Goal: Navigation & Orientation: Understand site structure

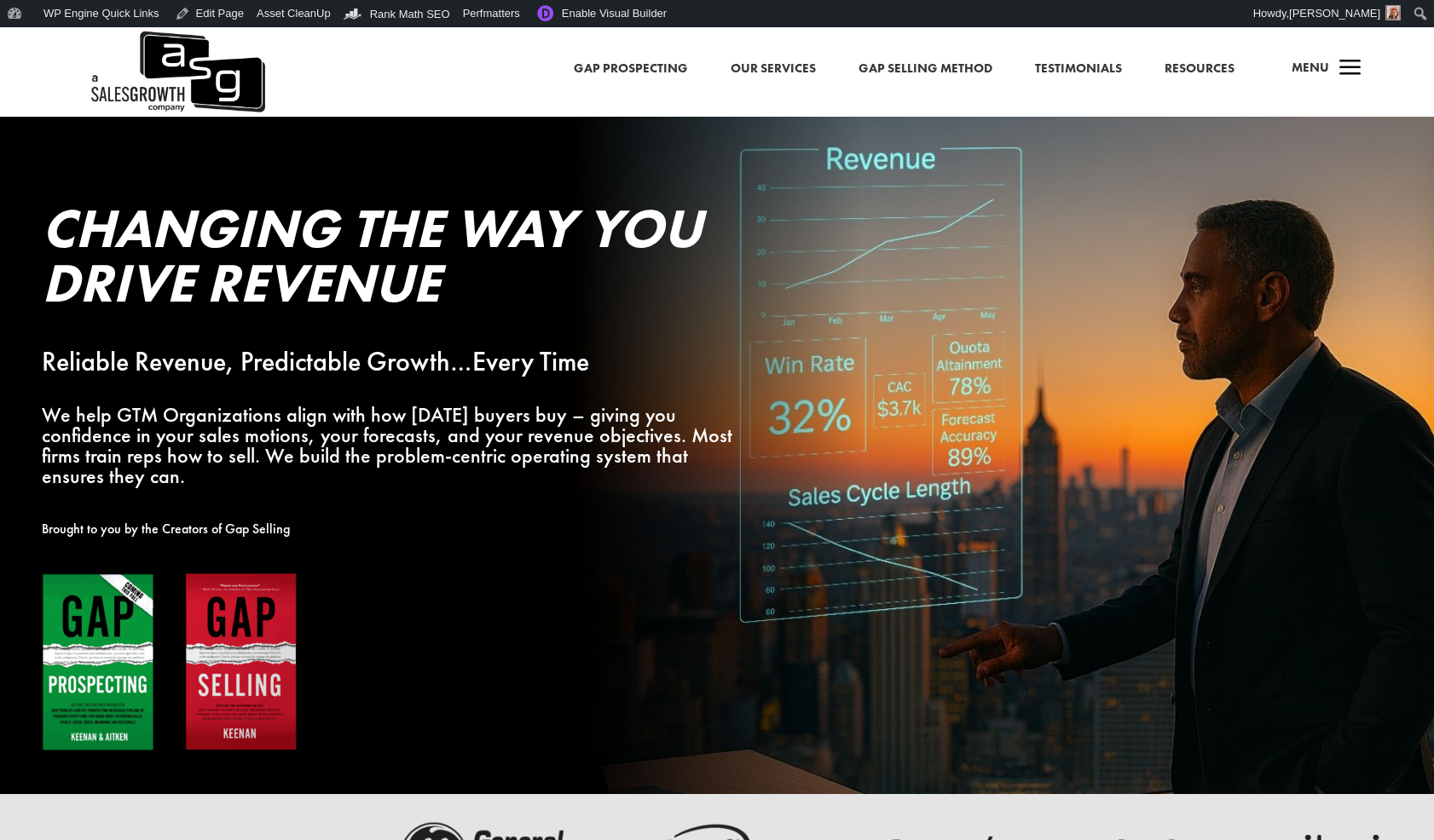
click at [1356, 70] on span "a" at bounding box center [1350, 69] width 34 height 34
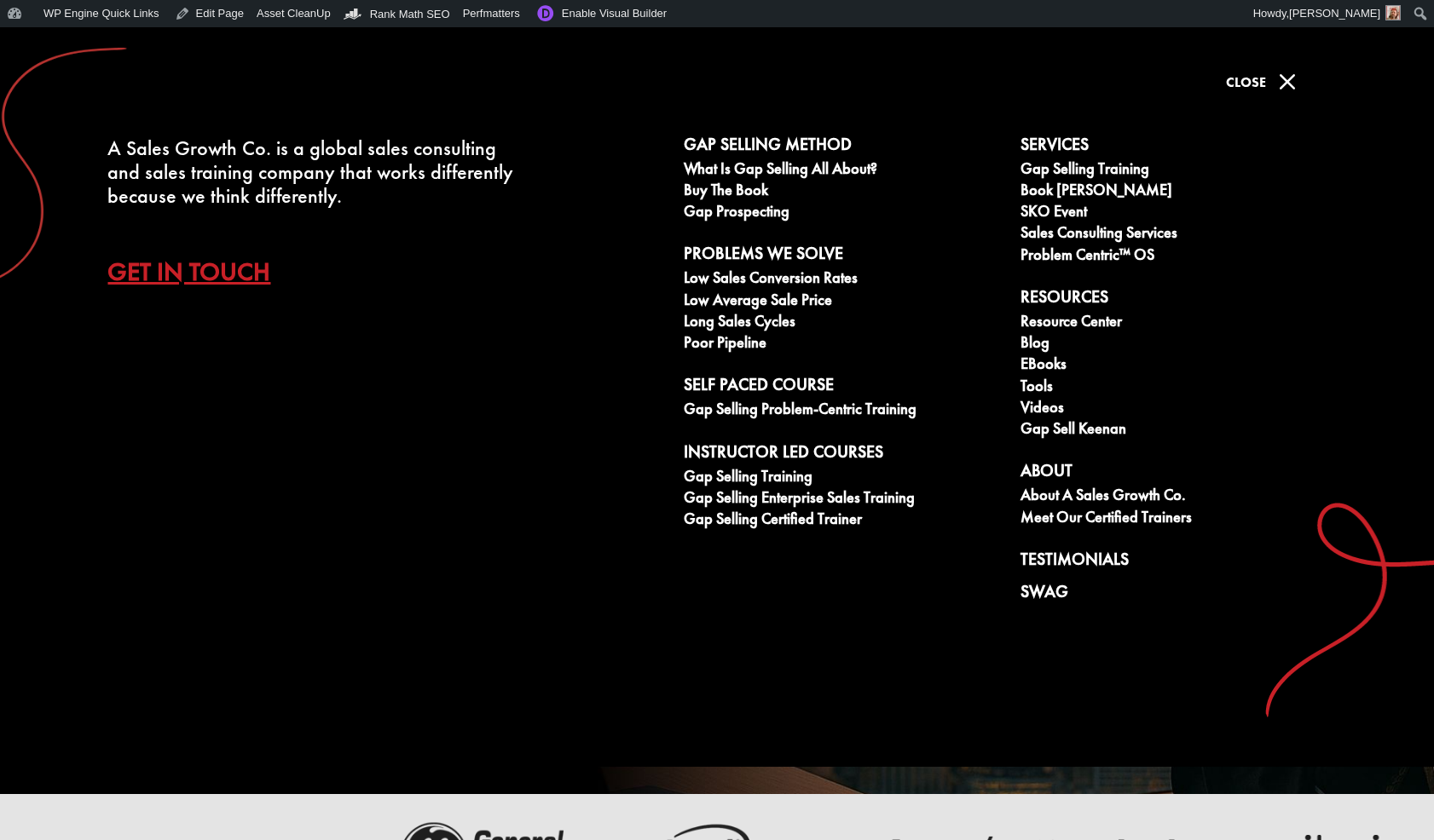
click at [1282, 87] on span "M" at bounding box center [1288, 82] width 34 height 34
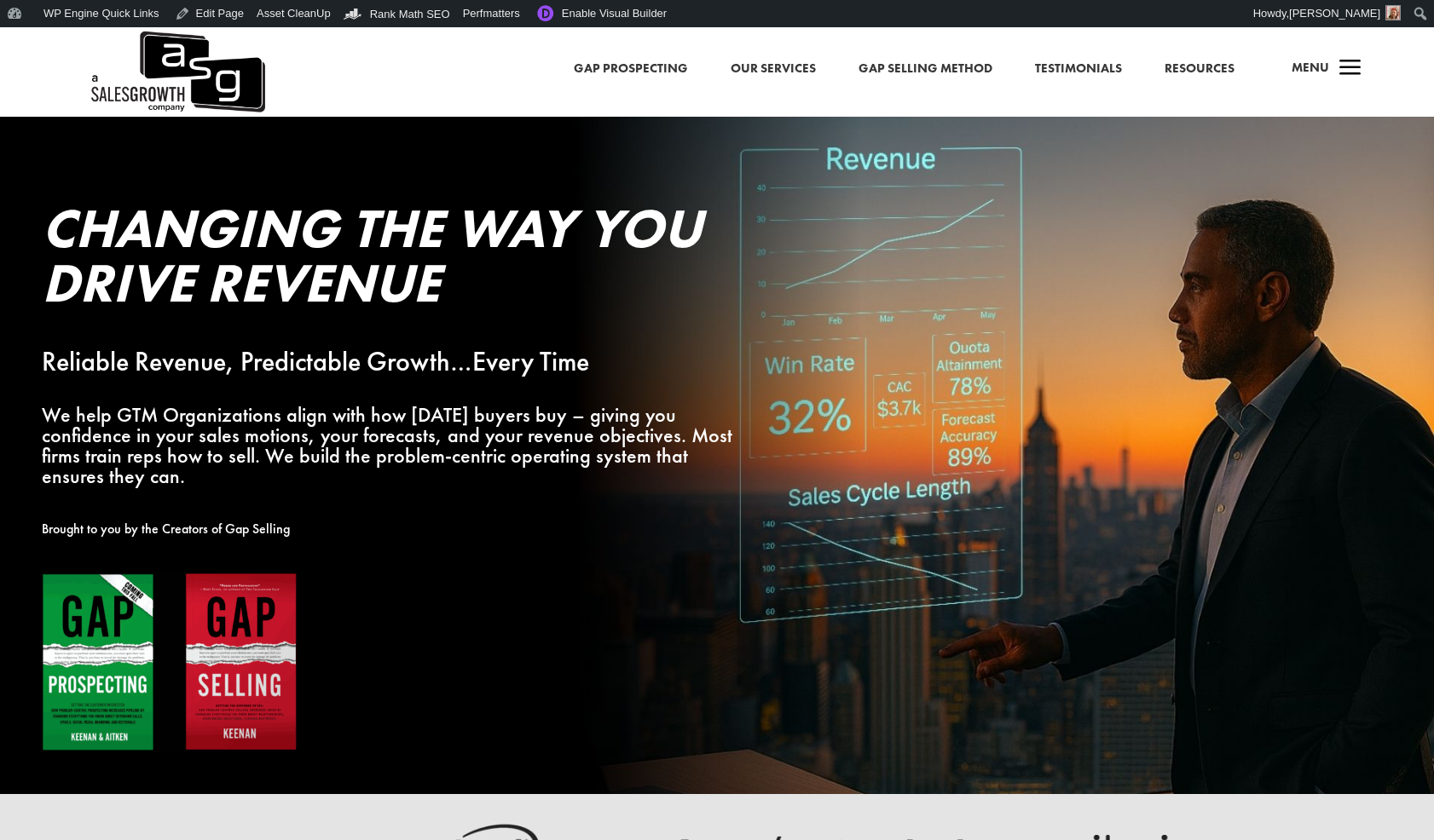
click at [1302, 77] on h4 "Menu" at bounding box center [1311, 72] width 37 height 41
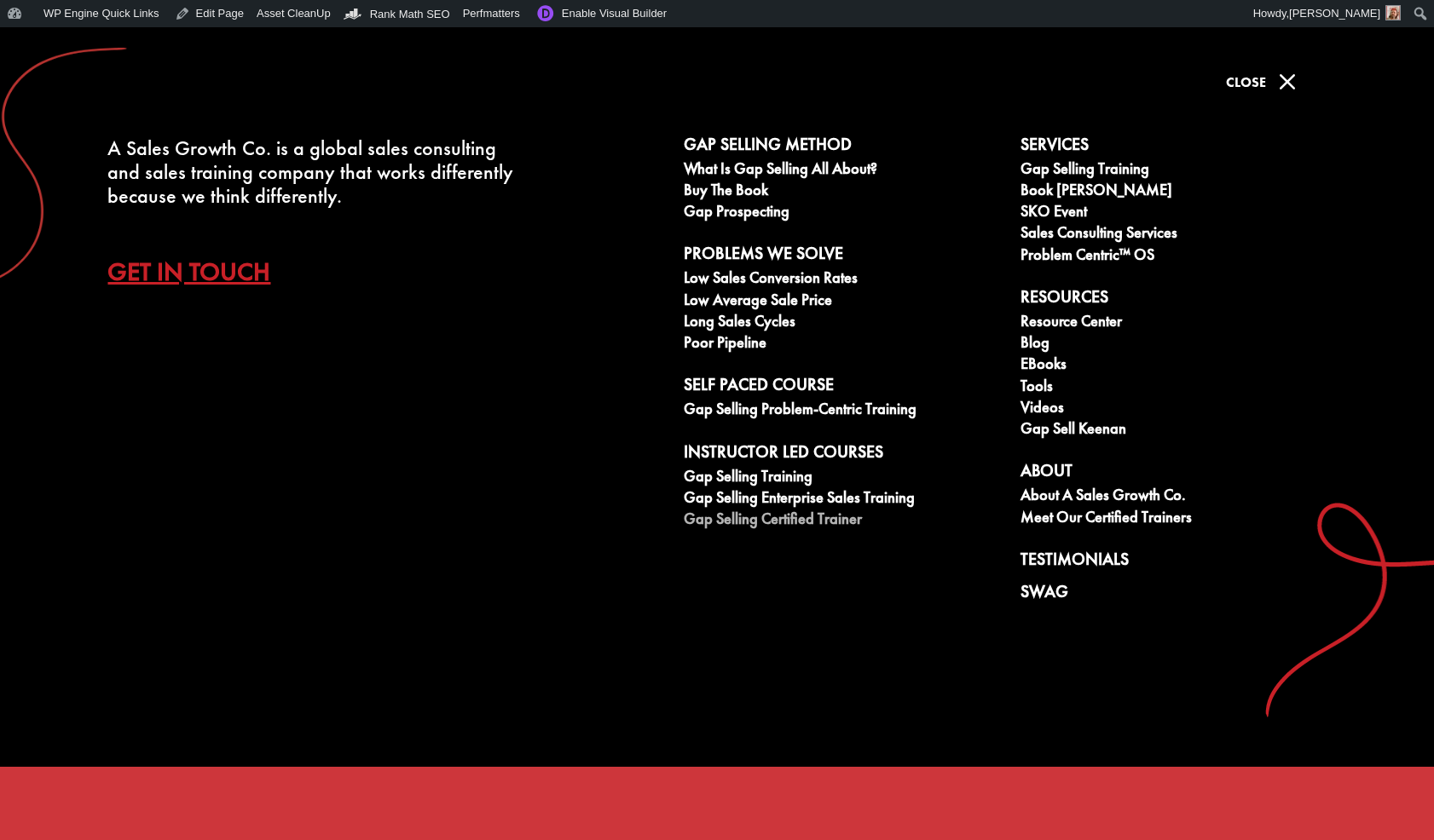
scroll to position [1521, 0]
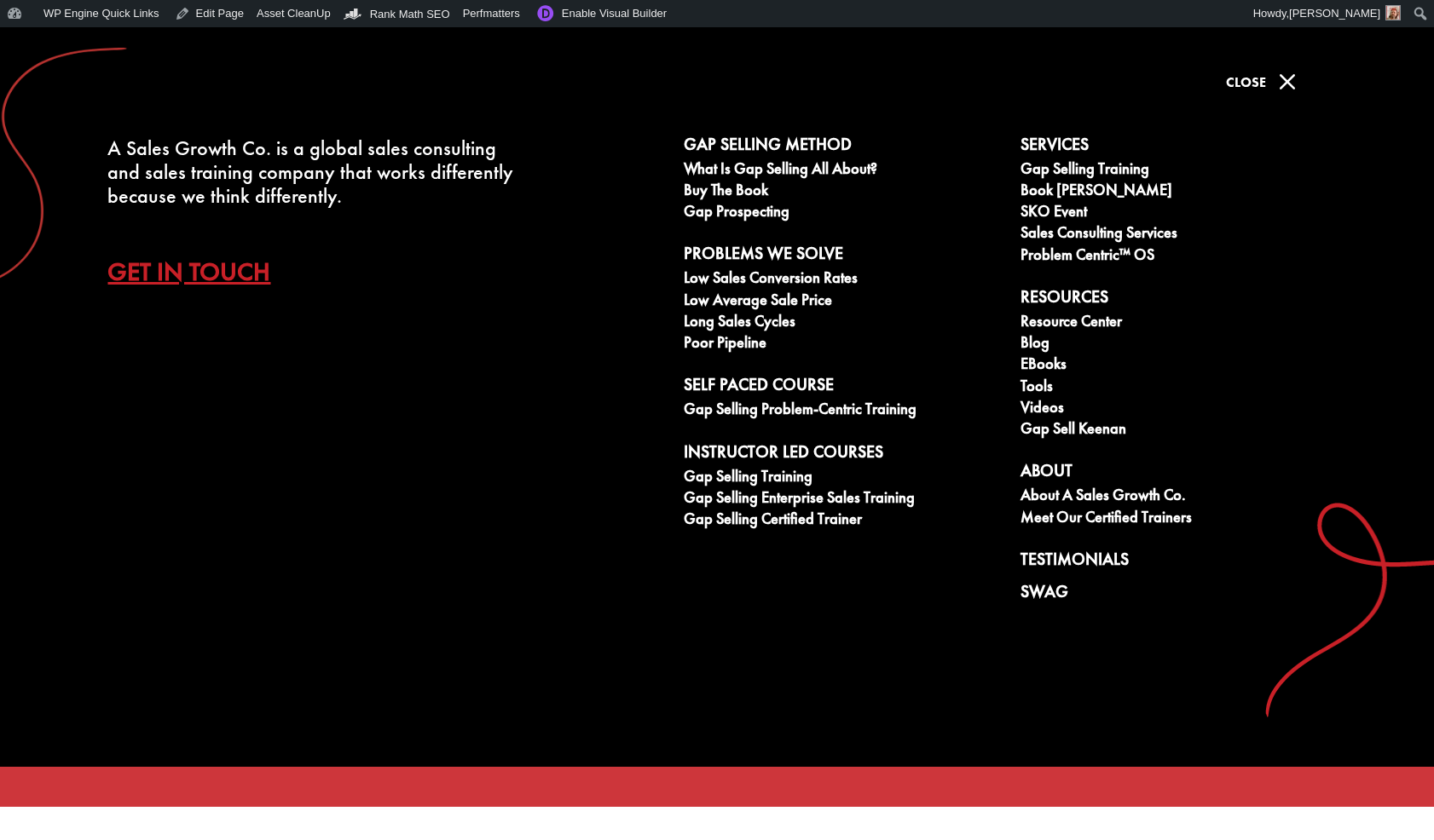
click at [1281, 84] on span "M" at bounding box center [1288, 82] width 34 height 34
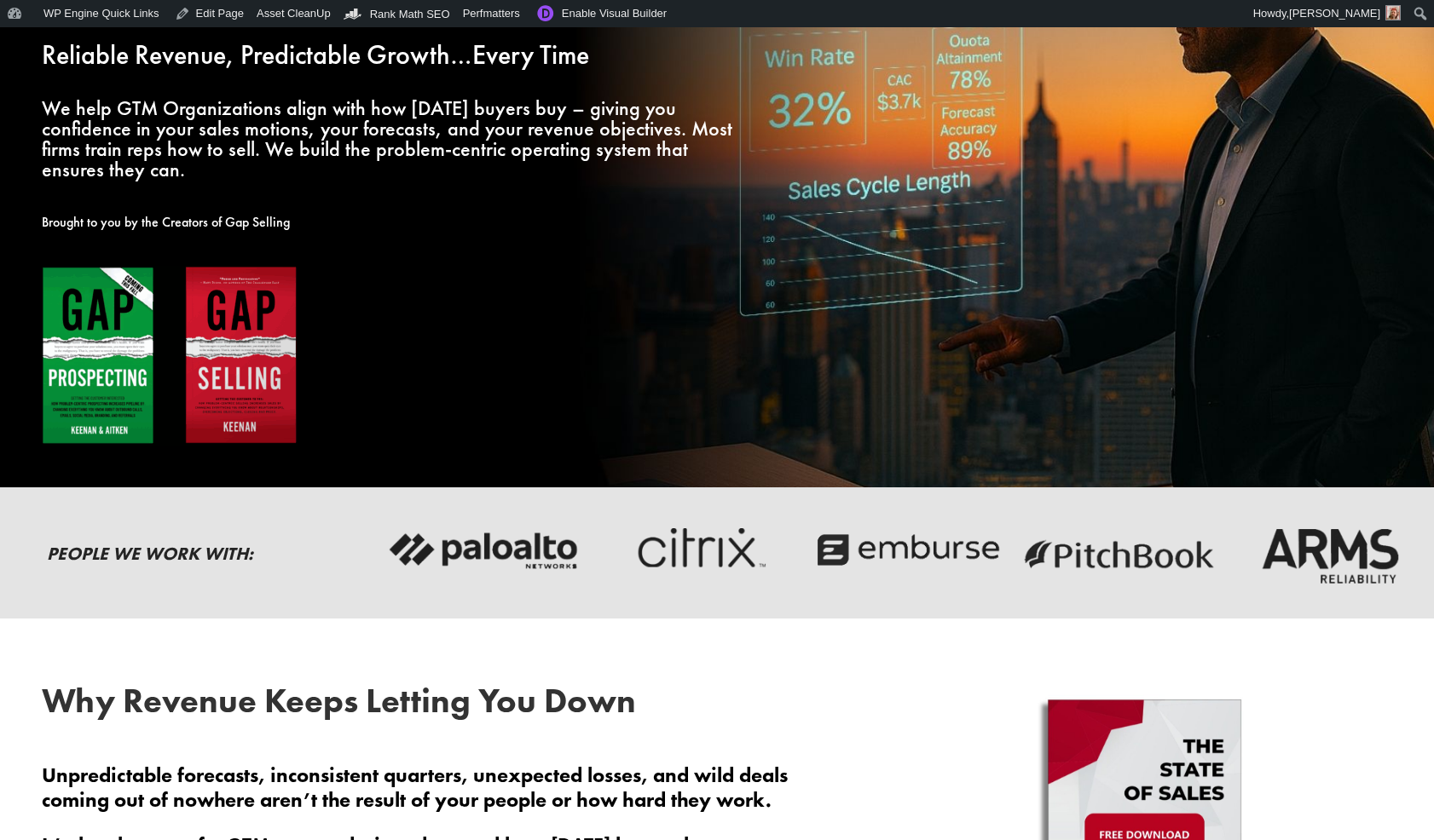
scroll to position [0, 0]
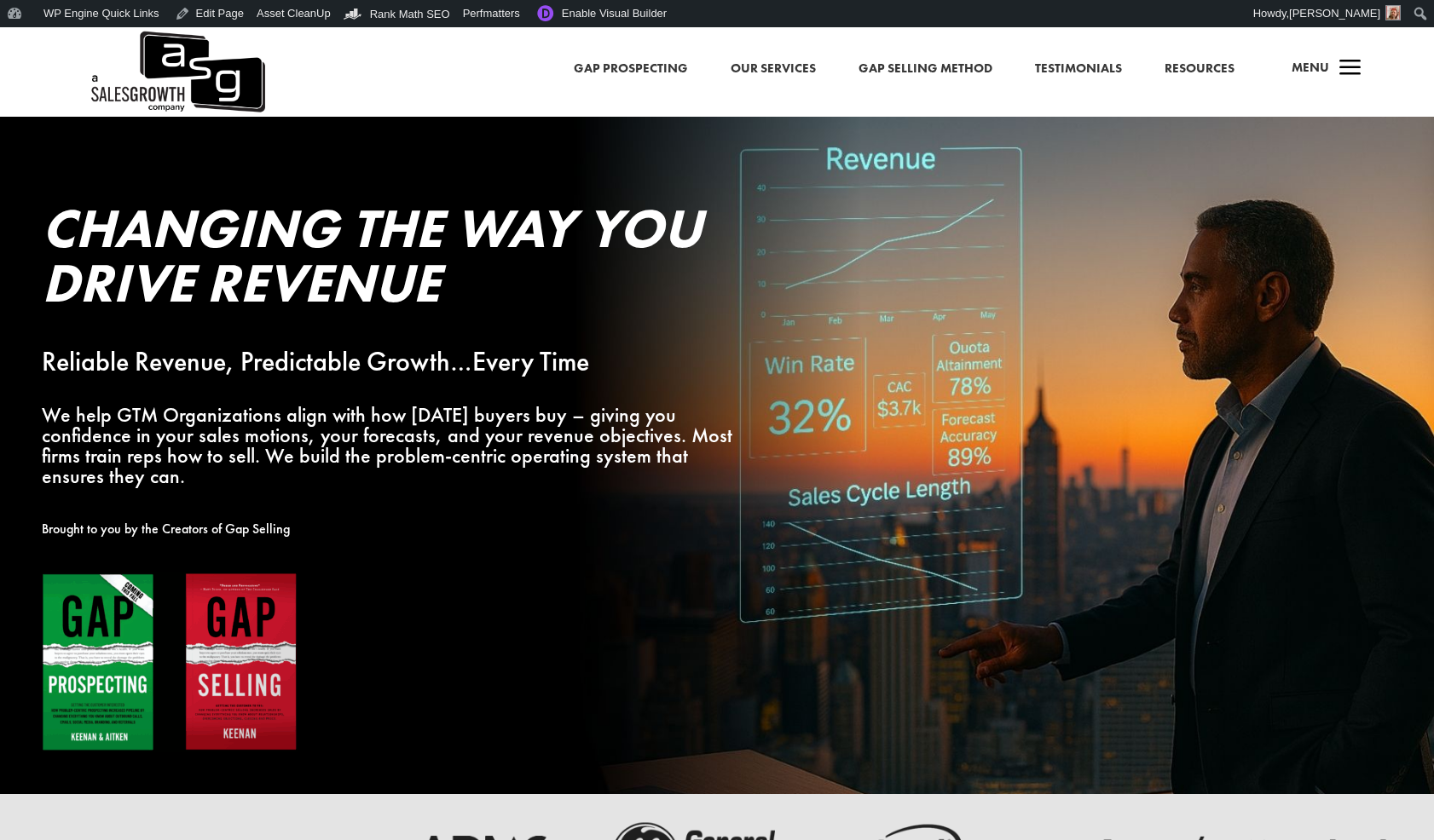
click at [1351, 71] on span "a" at bounding box center [1350, 69] width 34 height 34
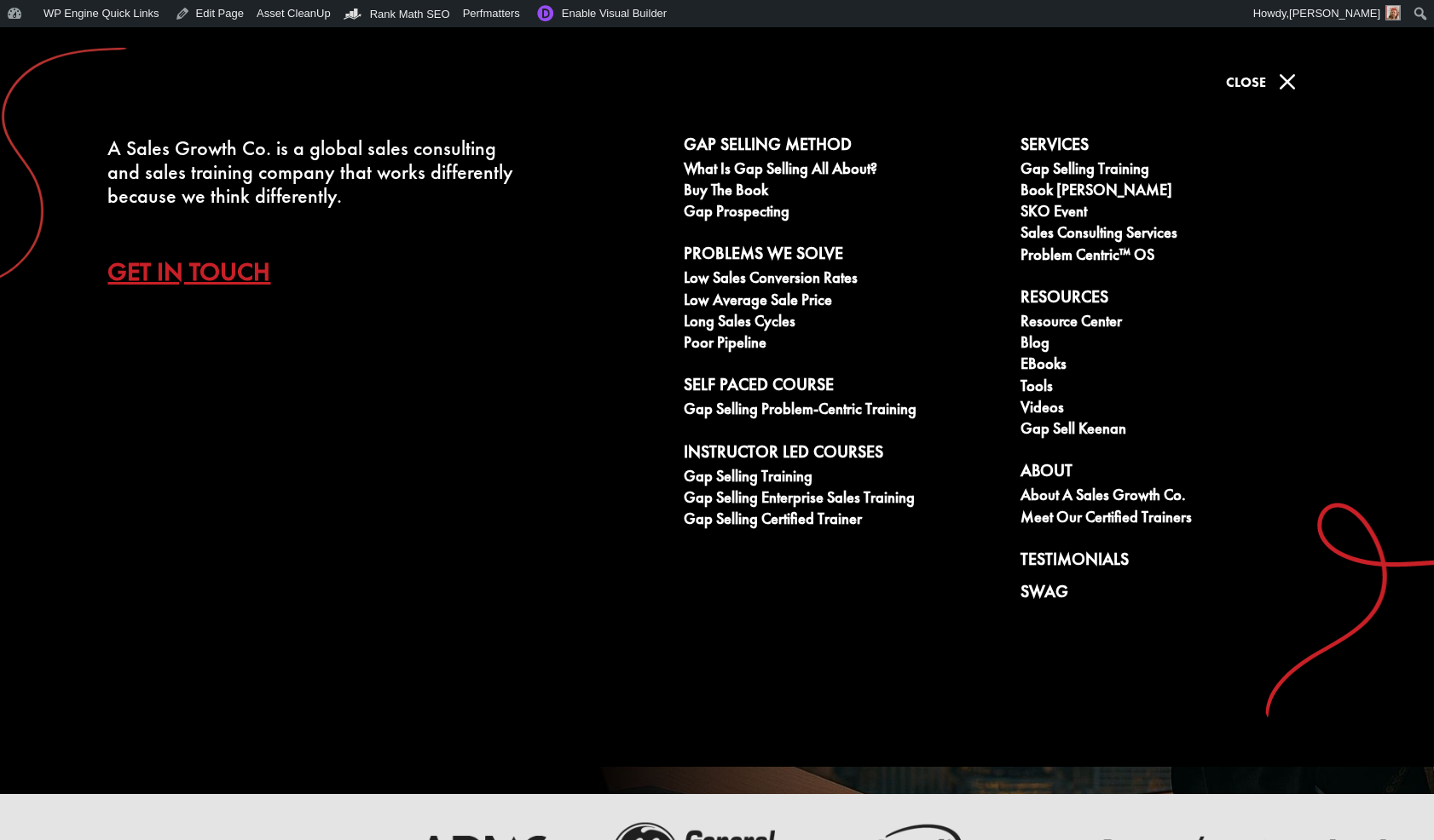
click at [1268, 81] on div "M Close" at bounding box center [1256, 87] width 85 height 45
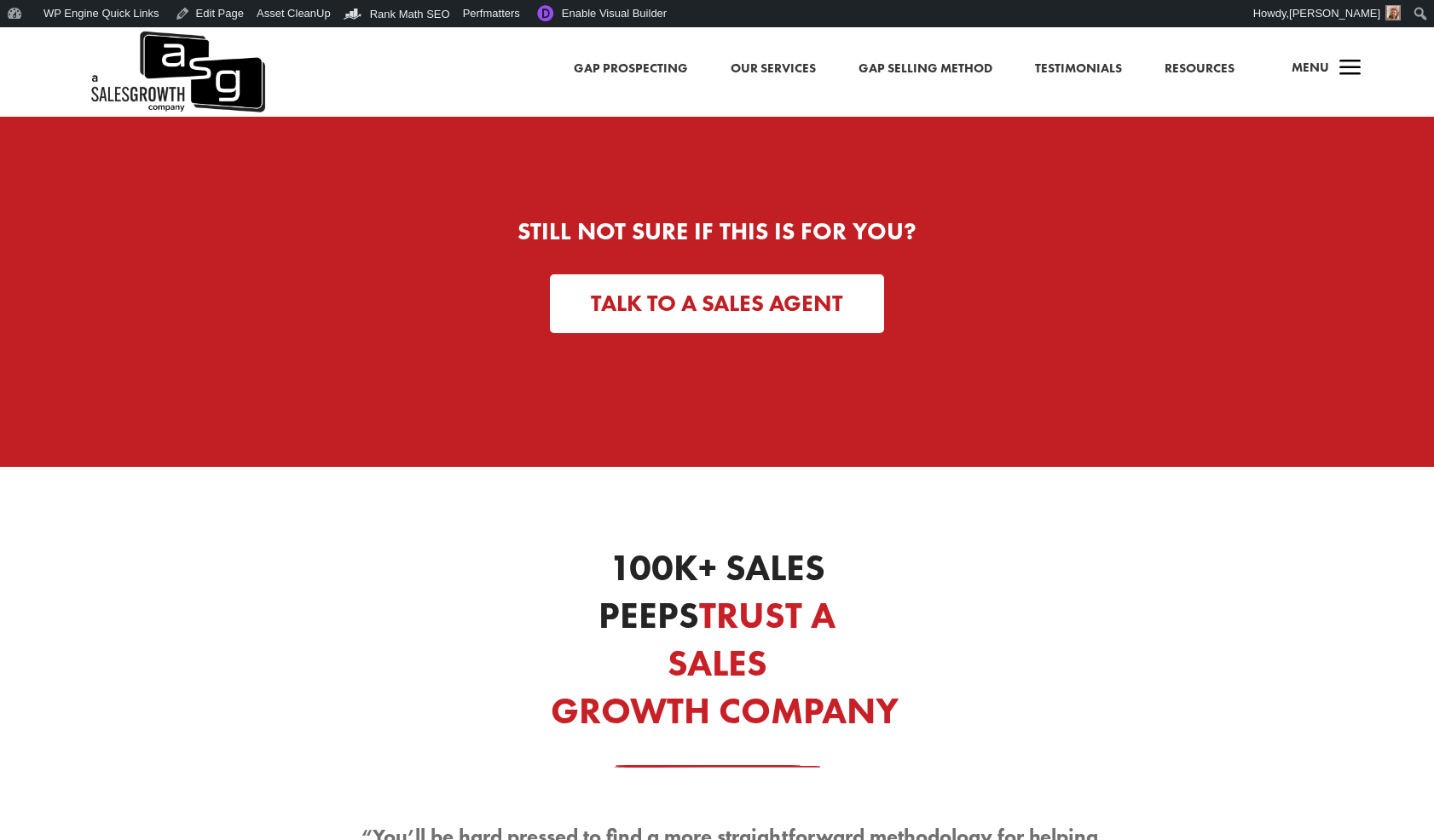
scroll to position [5615, 0]
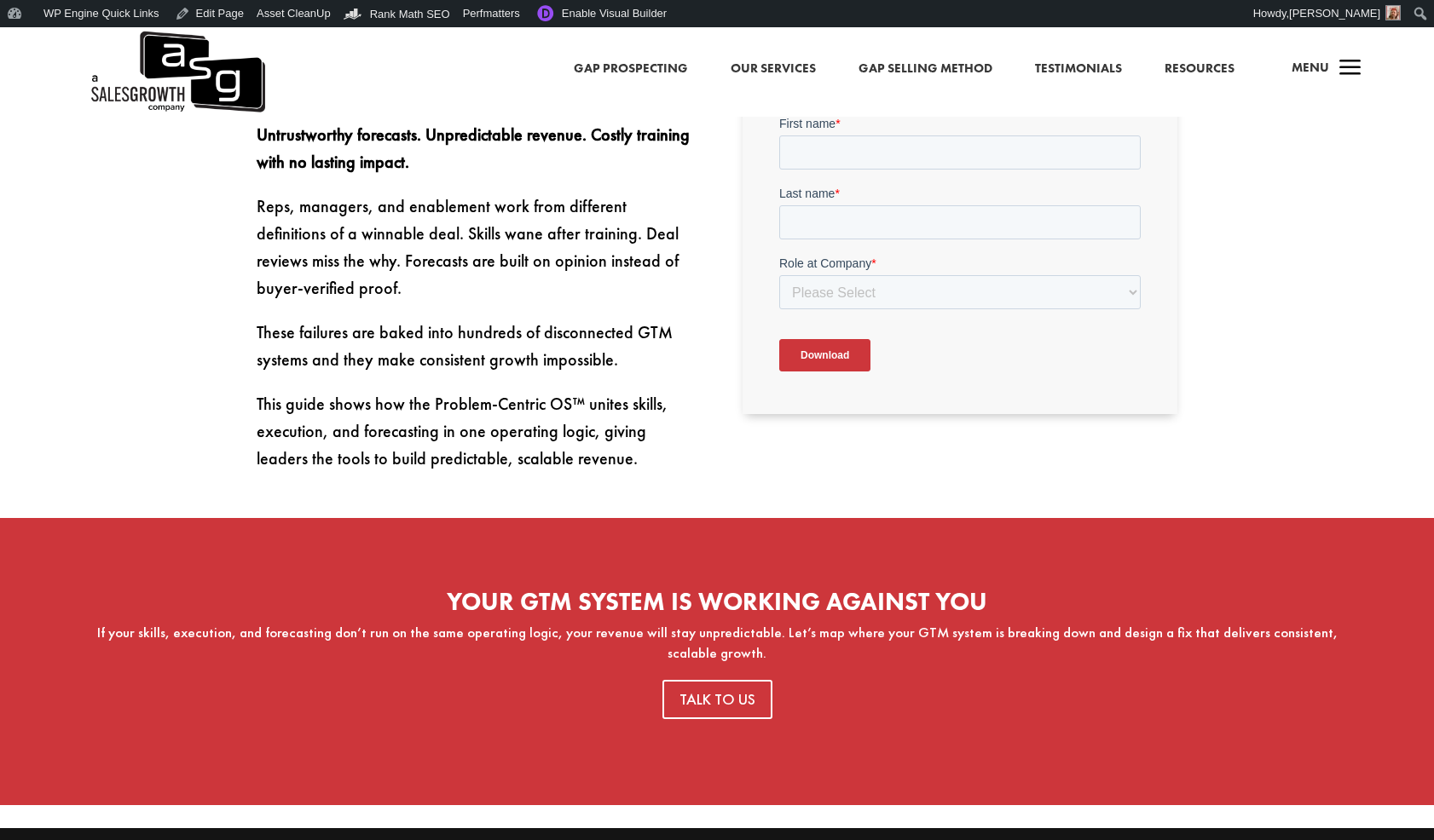
scroll to position [977, 0]
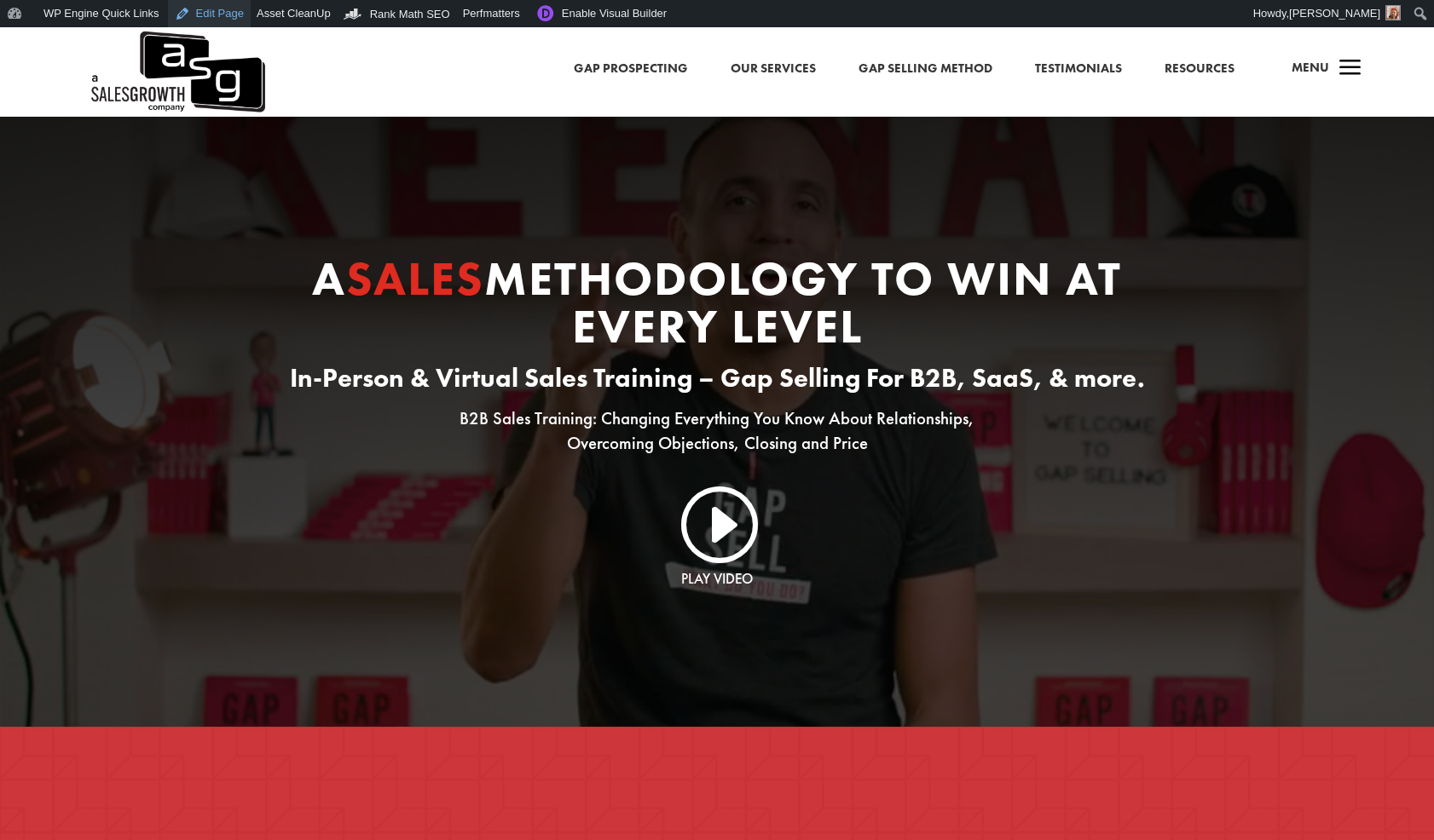
click at [223, 12] on link "Edit Page" at bounding box center [209, 13] width 83 height 28
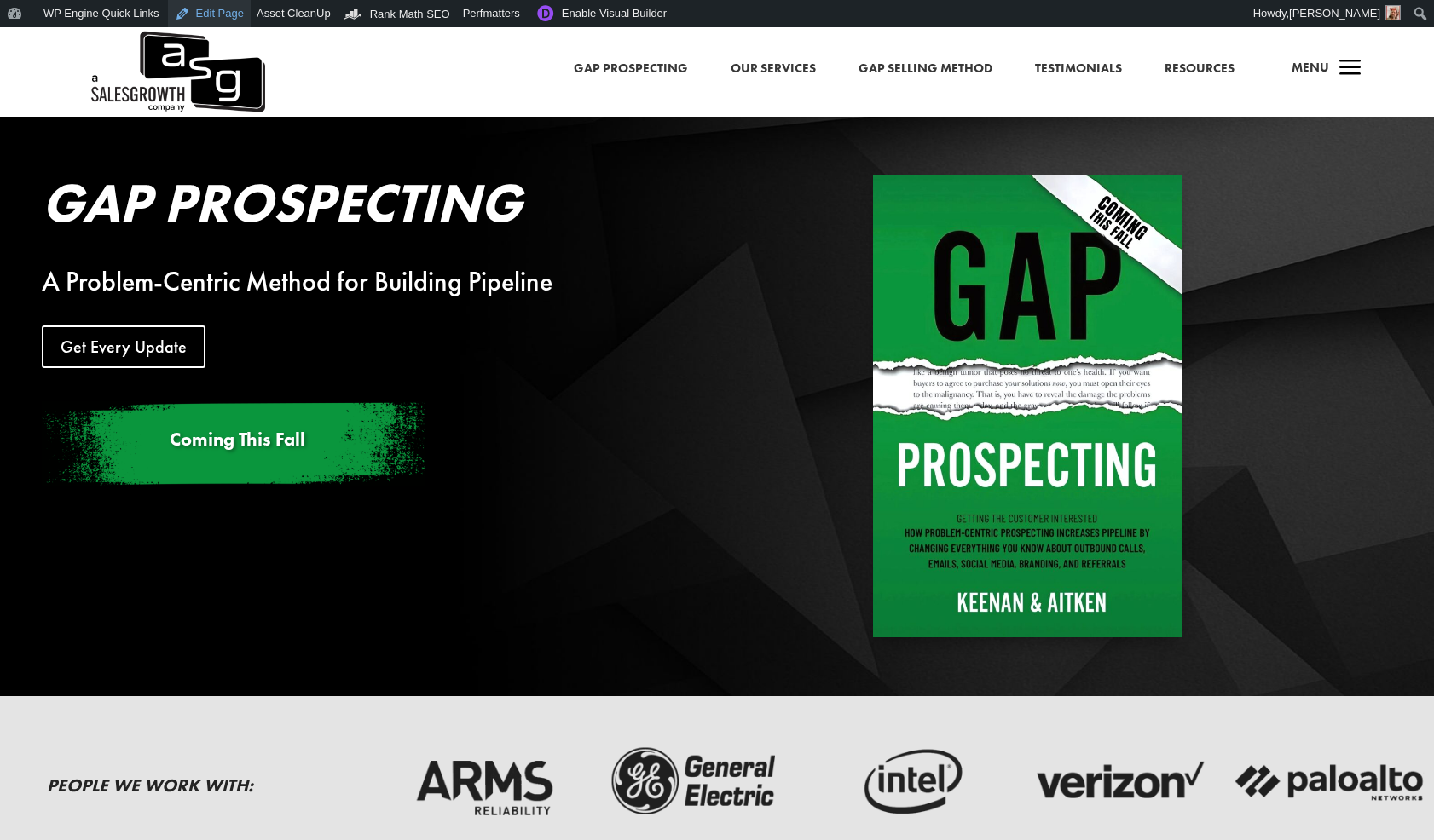
click at [211, 13] on link "Edit Page" at bounding box center [209, 13] width 83 height 28
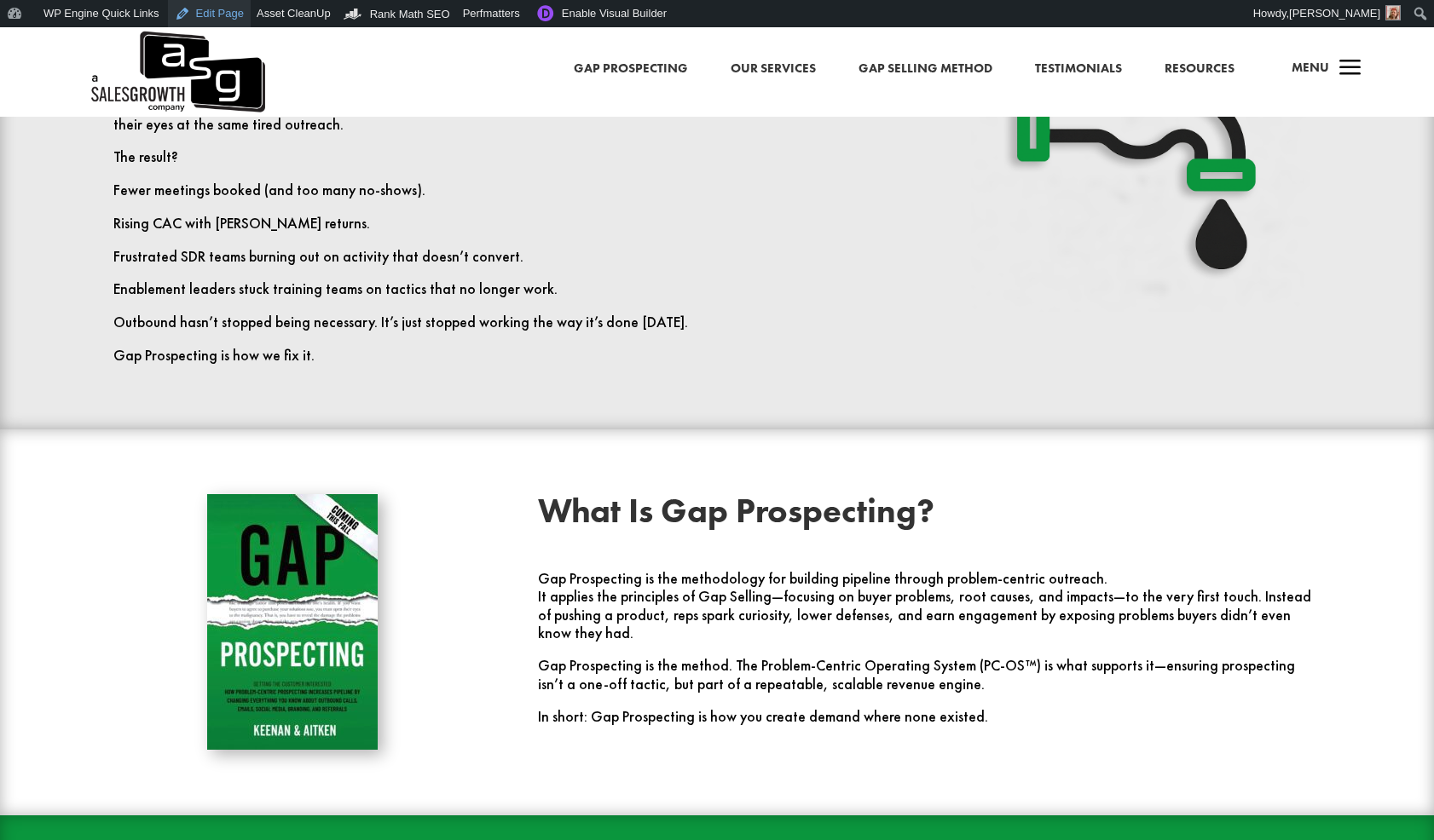
scroll to position [998, 0]
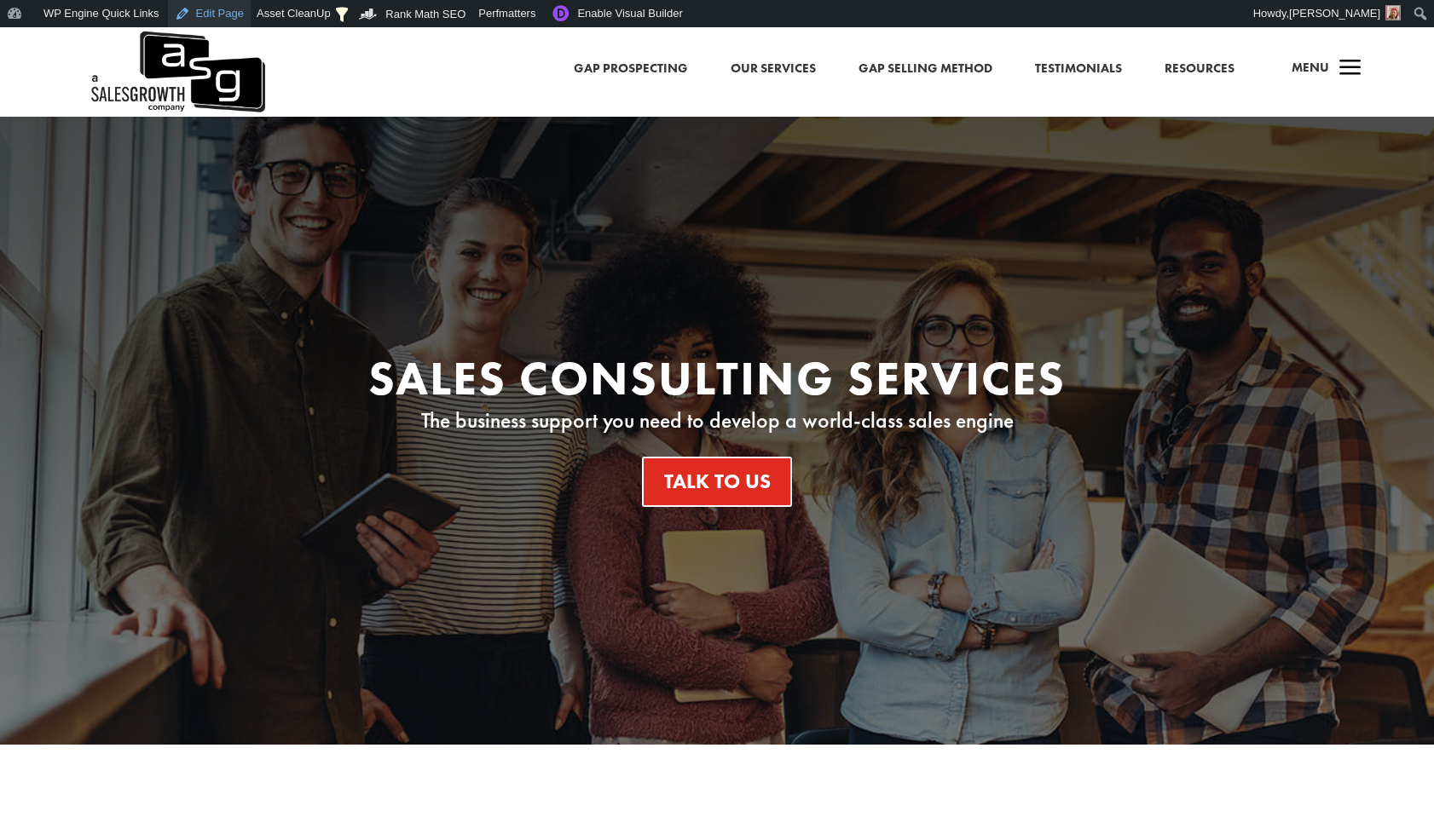
click at [223, 19] on link "Edit Page" at bounding box center [209, 13] width 83 height 28
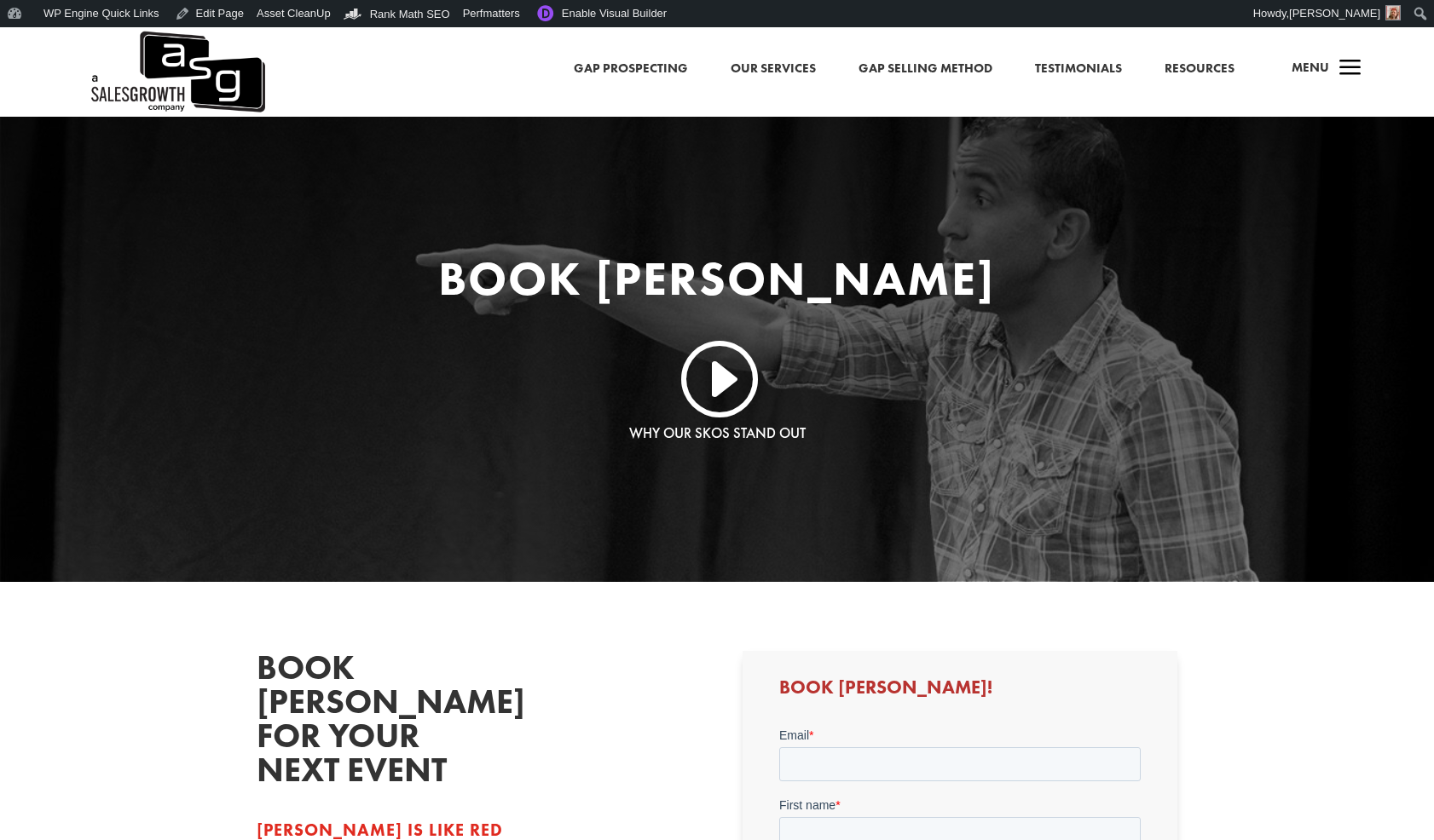
click at [494, 384] on p "I" at bounding box center [717, 378] width 921 height 84
click at [234, 15] on link "Edit Page" at bounding box center [209, 13] width 83 height 28
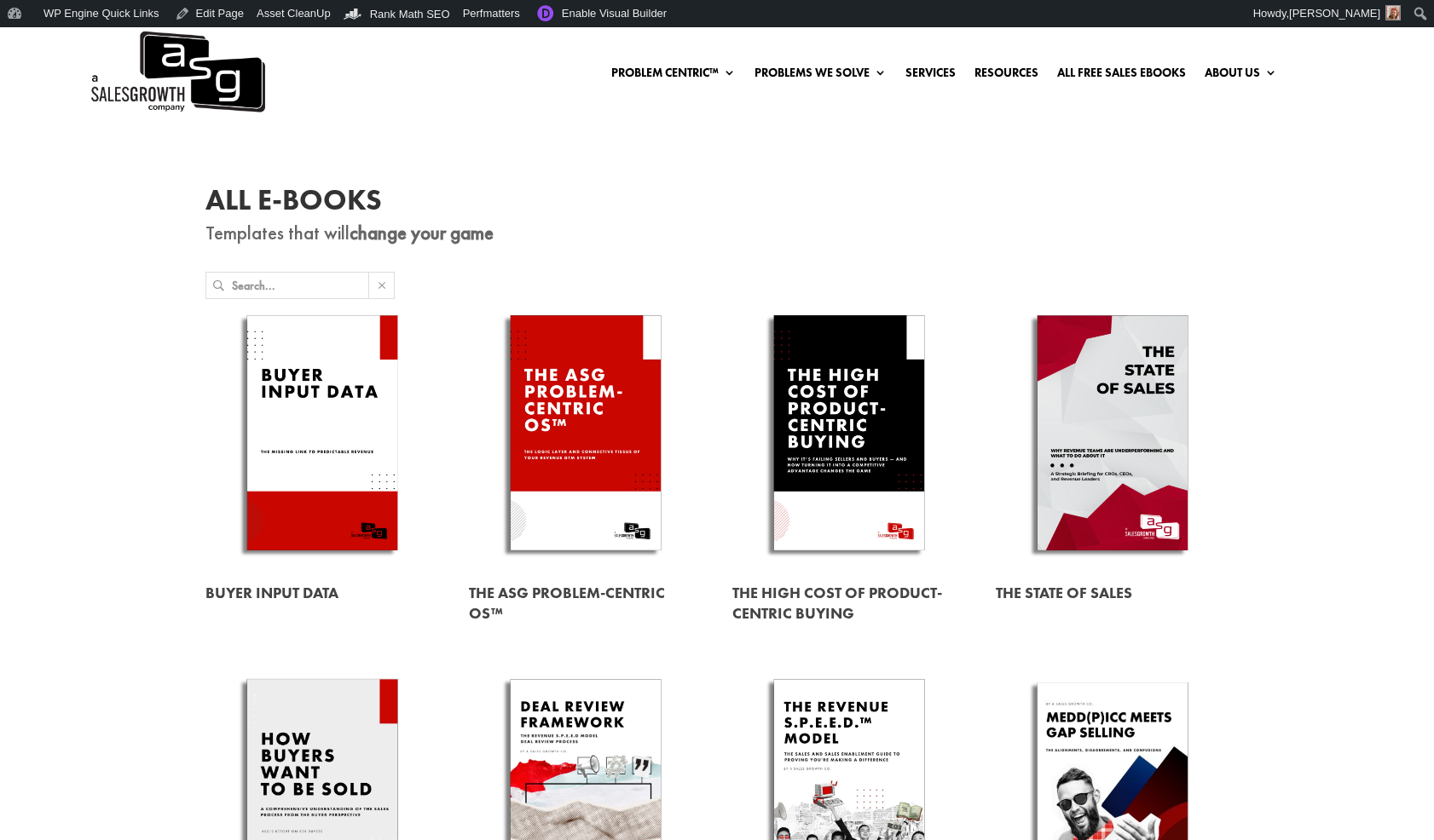
click at [247, 92] on img at bounding box center [177, 72] width 176 height 89
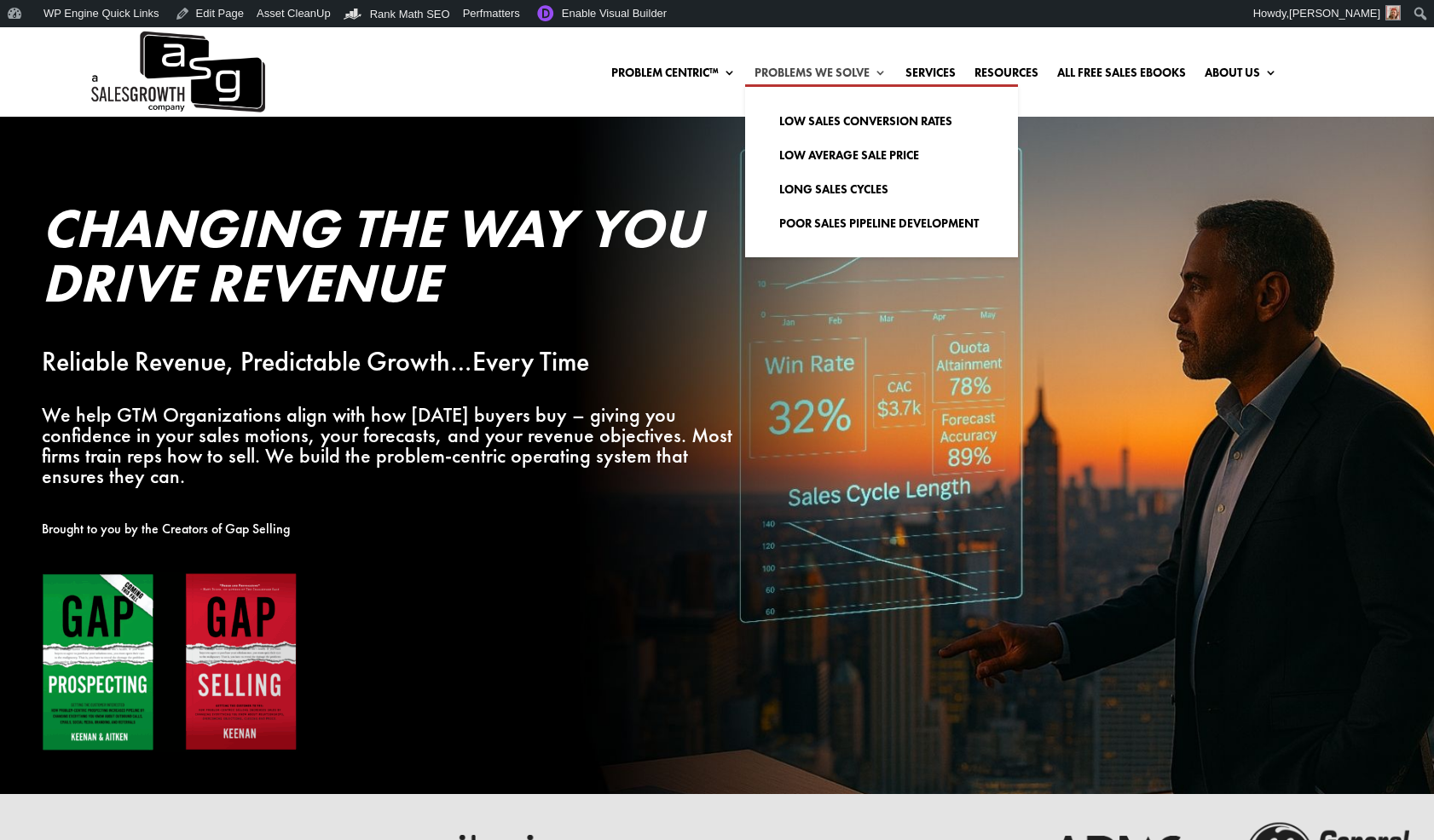
click at [800, 69] on link "Problems We Solve" at bounding box center [821, 76] width 132 height 19
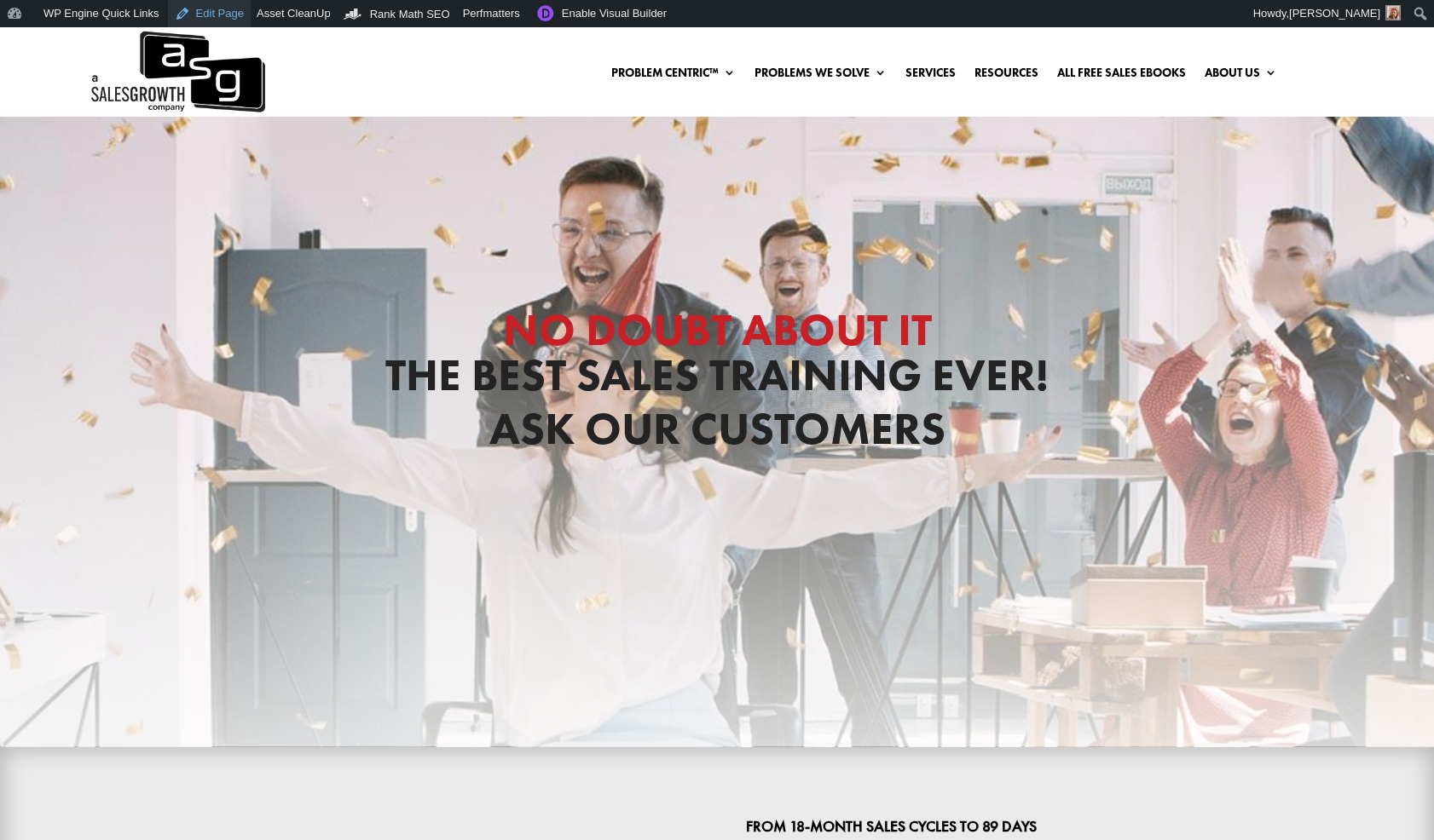
click at [217, 14] on link "Edit Page" at bounding box center [209, 13] width 83 height 28
